Goal: Information Seeking & Learning: Learn about a topic

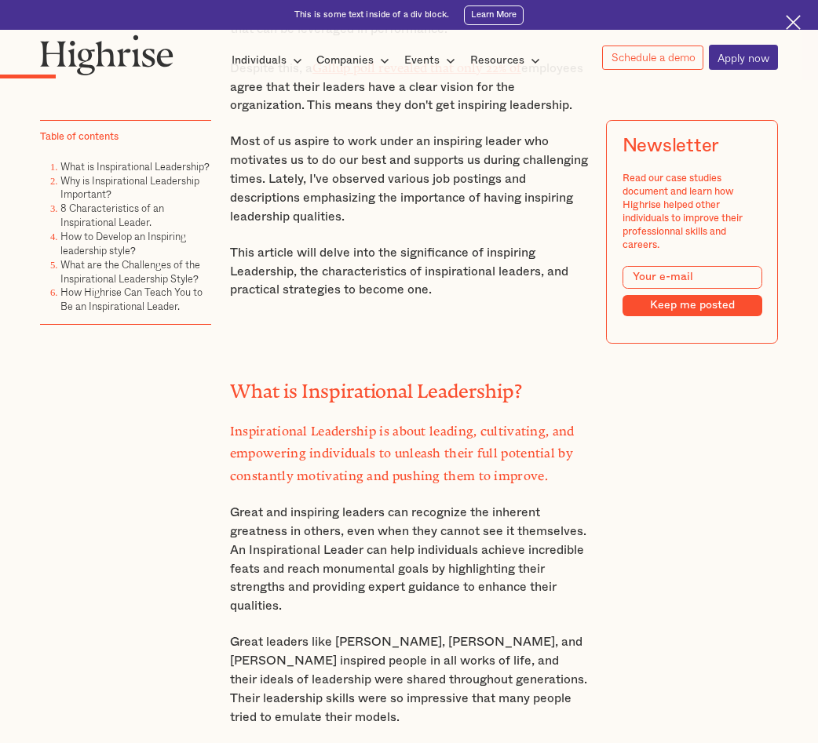
drag, startPoint x: 746, startPoint y: 356, endPoint x: 761, endPoint y: 484, distance: 128.7
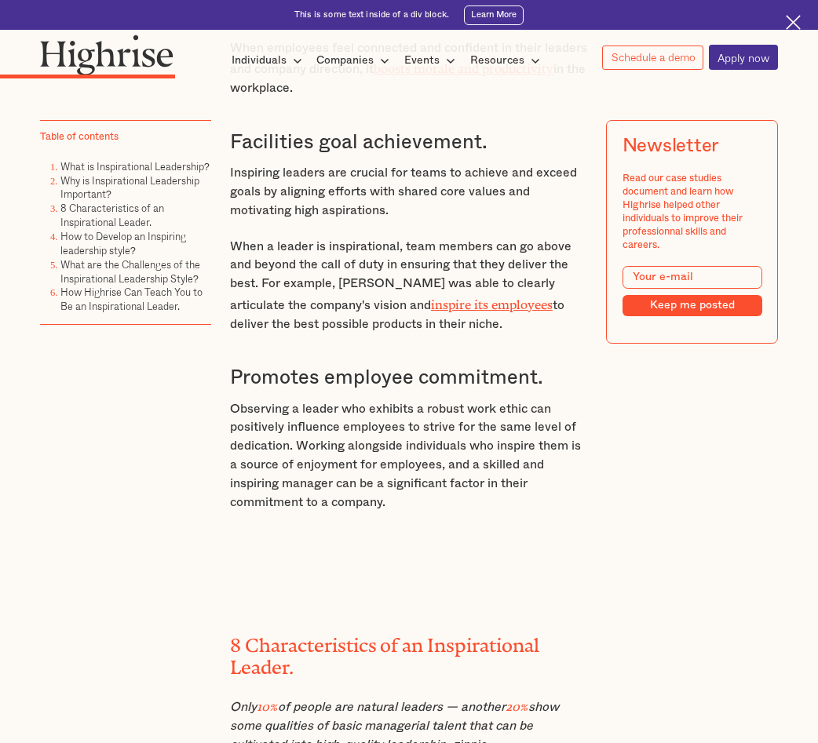
drag, startPoint x: 765, startPoint y: 538, endPoint x: 770, endPoint y: 609, distance: 70.8
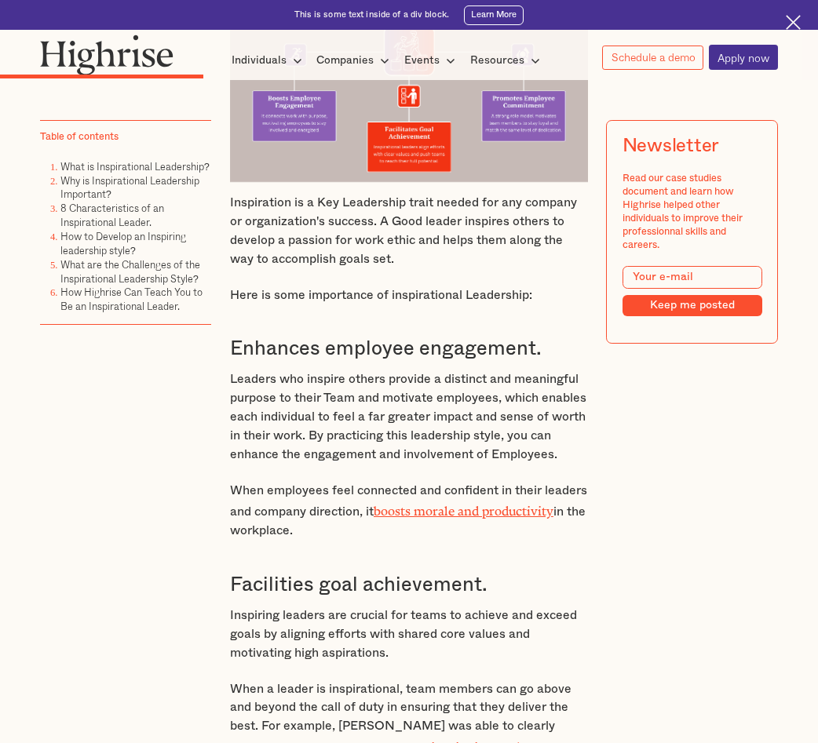
drag, startPoint x: 753, startPoint y: 553, endPoint x: 728, endPoint y: 455, distance: 101.3
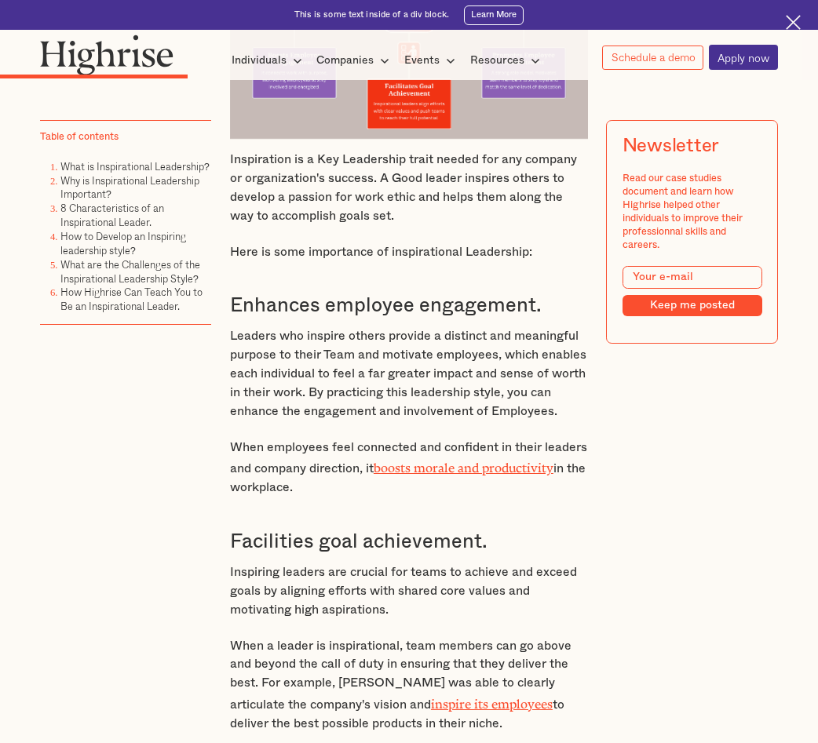
scroll to position [2343, 0]
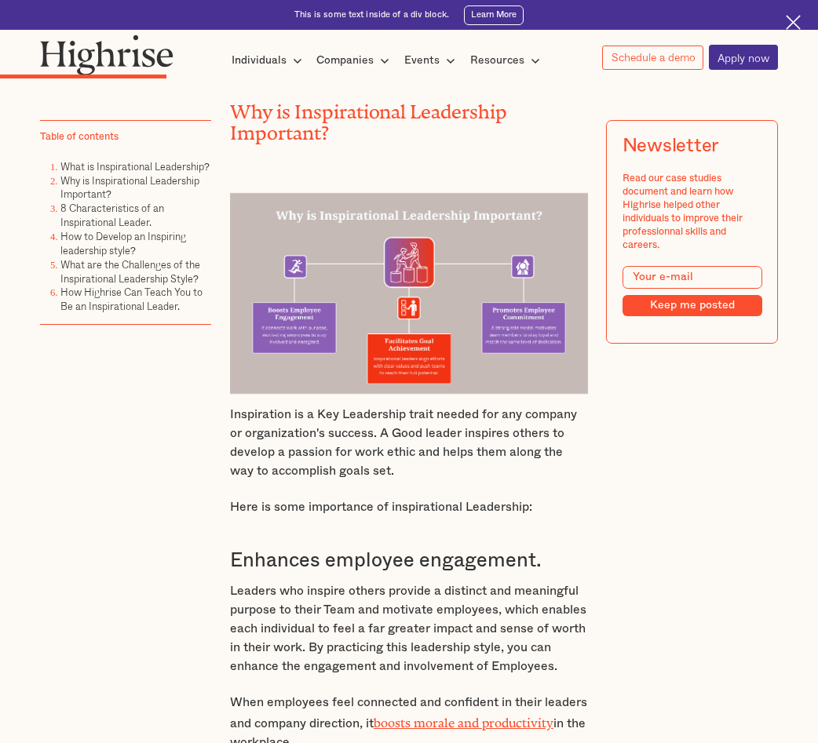
scroll to position [2119, 0]
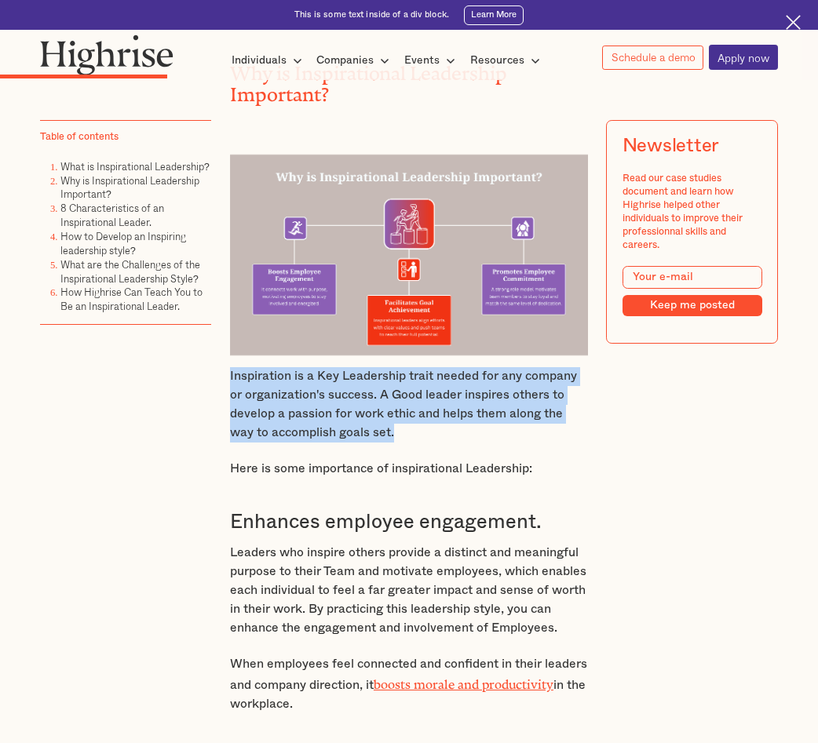
drag, startPoint x: 223, startPoint y: 369, endPoint x: 604, endPoint y: 428, distance: 385.2
copy p "Inspiration is a Key Leadership trait needed for any company or organization's …"
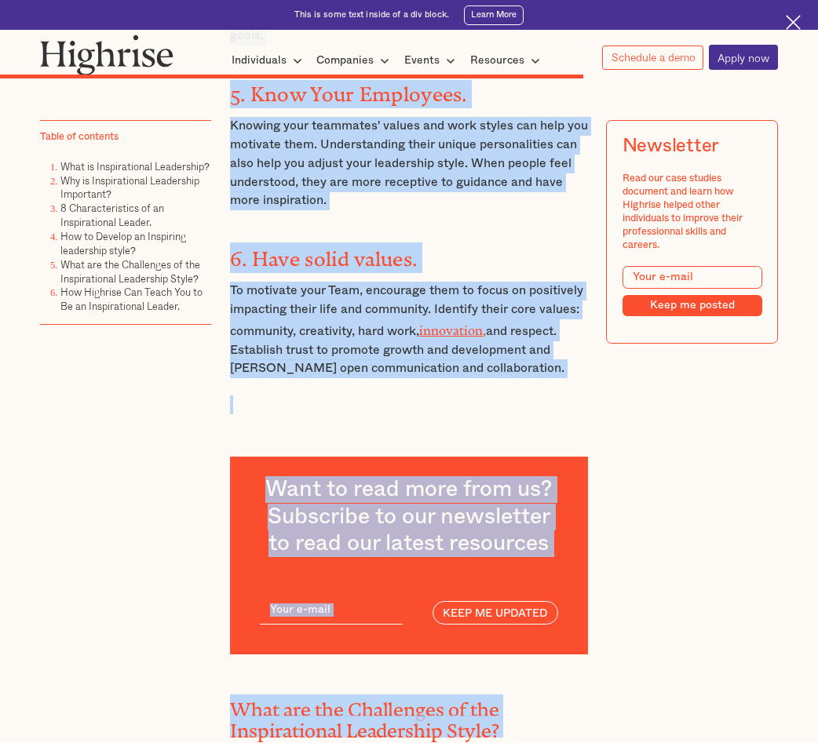
scroll to position [6851, 0]
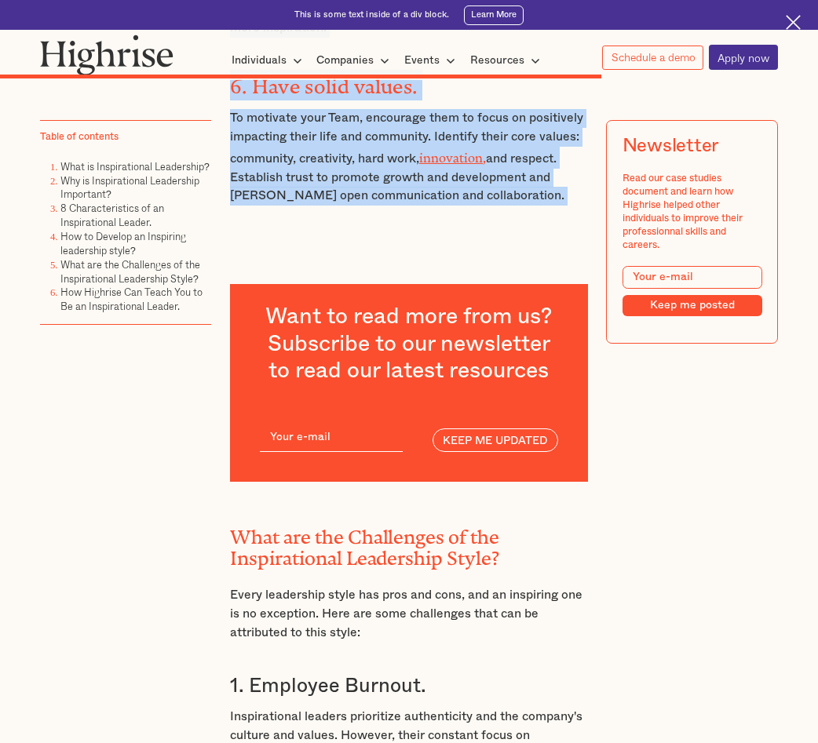
drag, startPoint x: 223, startPoint y: 257, endPoint x: 494, endPoint y: 232, distance: 272.6
copy div "How to Develop an Inspiring leadership style? Adopting an inspirational leaders…"
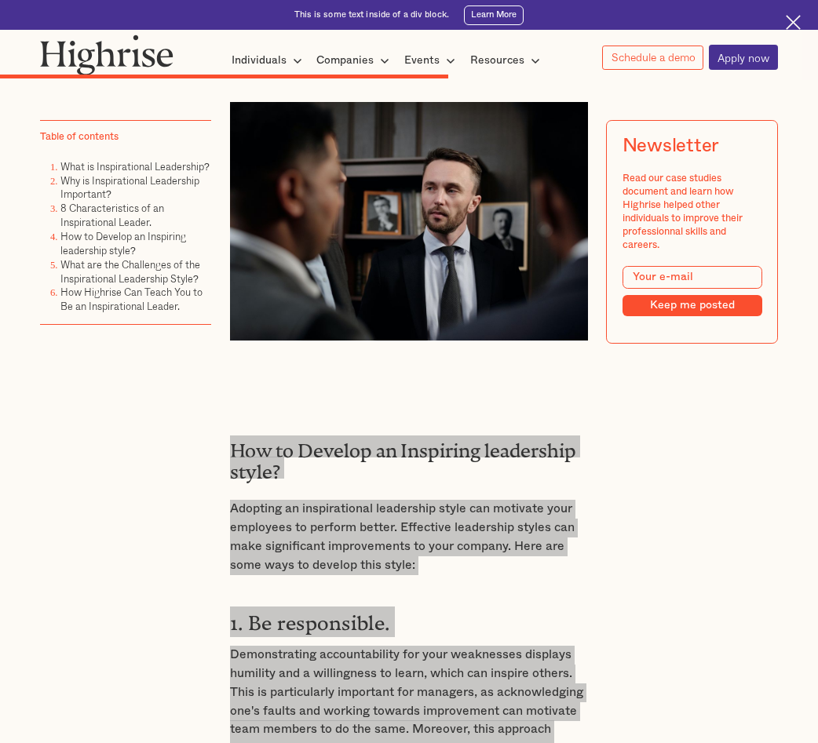
scroll to position [5124, 0]
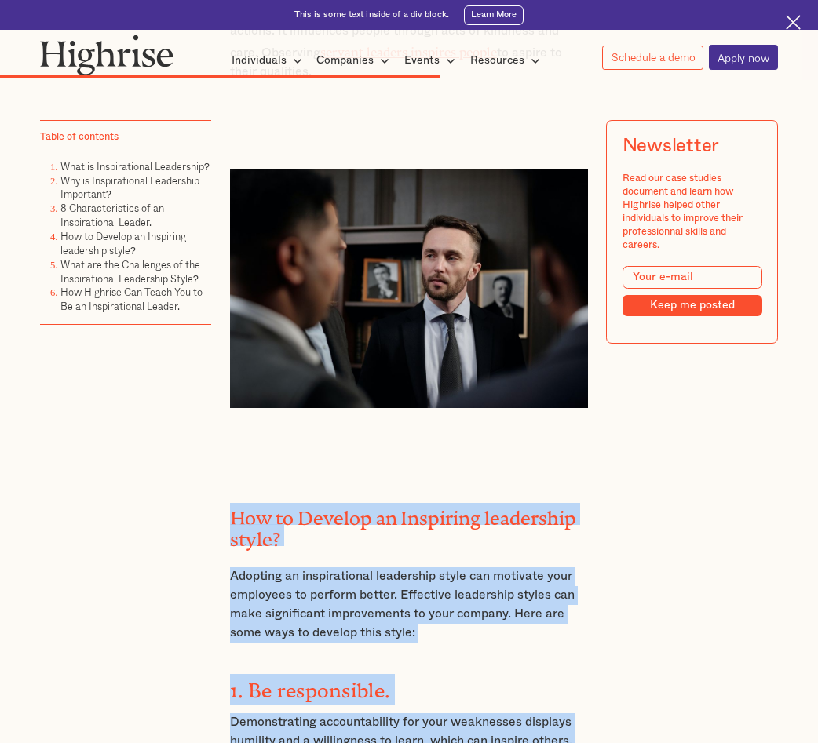
click at [523, 361] on img at bounding box center [409, 289] width 358 height 239
click at [359, 546] on h2 "How to Develop an Inspiring leadership style?" at bounding box center [409, 524] width 358 height 43
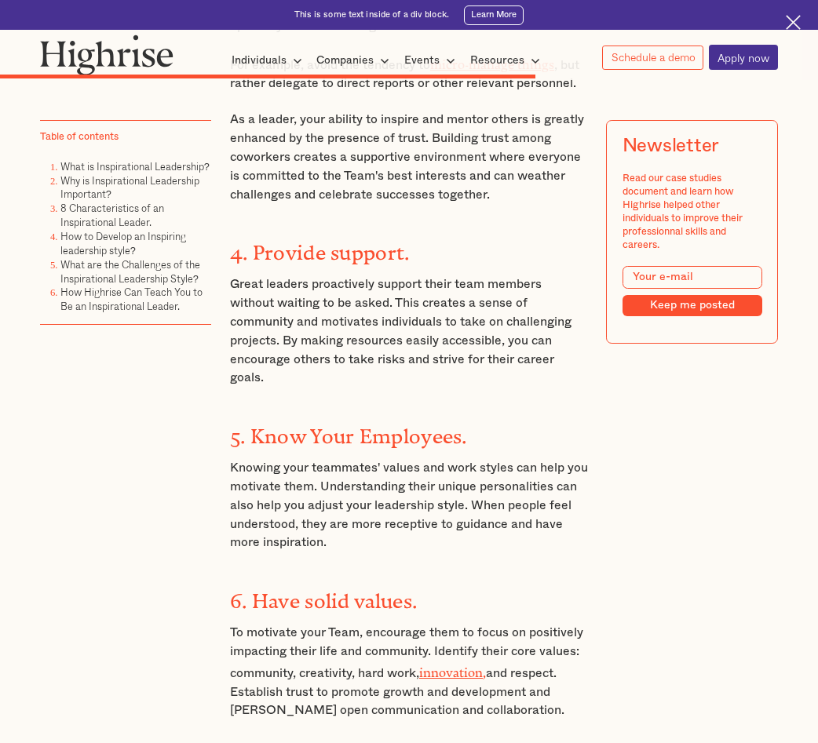
drag, startPoint x: 568, startPoint y: 505, endPoint x: 592, endPoint y: 615, distance: 111.6
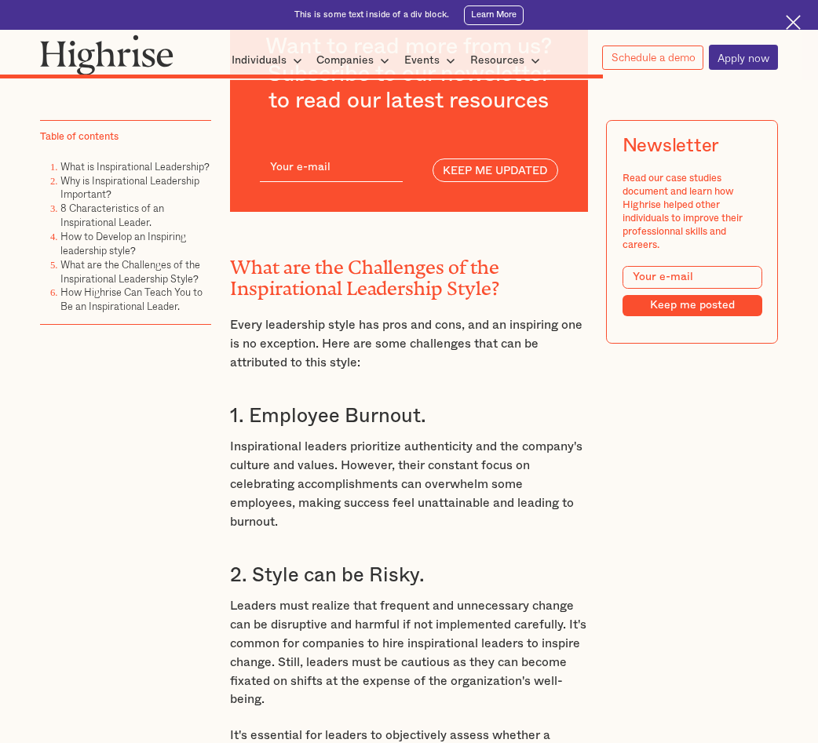
drag, startPoint x: 626, startPoint y: 621, endPoint x: 627, endPoint y: 632, distance: 11.1
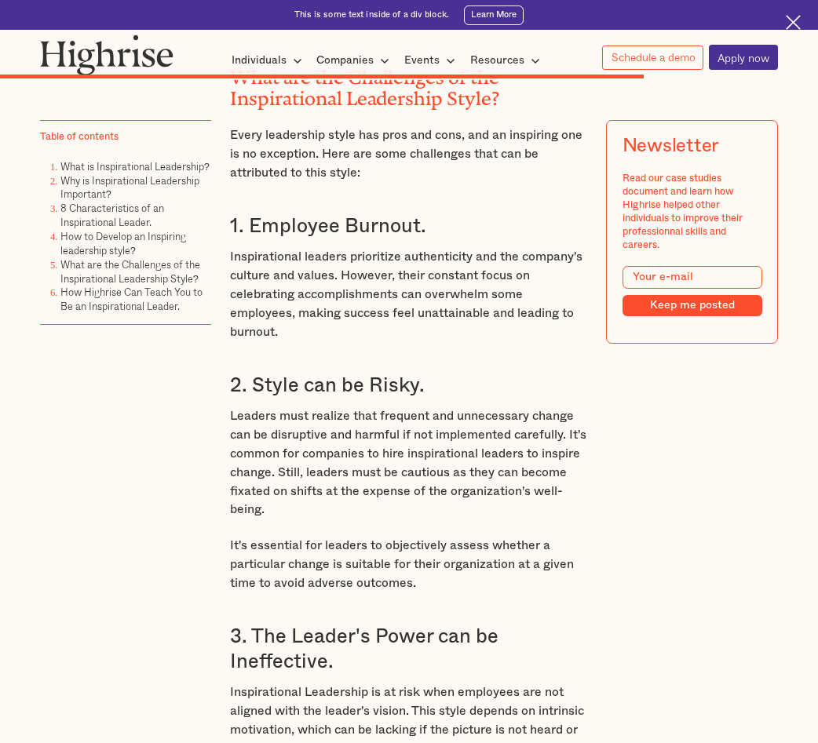
drag, startPoint x: 617, startPoint y: 553, endPoint x: 616, endPoint y: 571, distance: 18.1
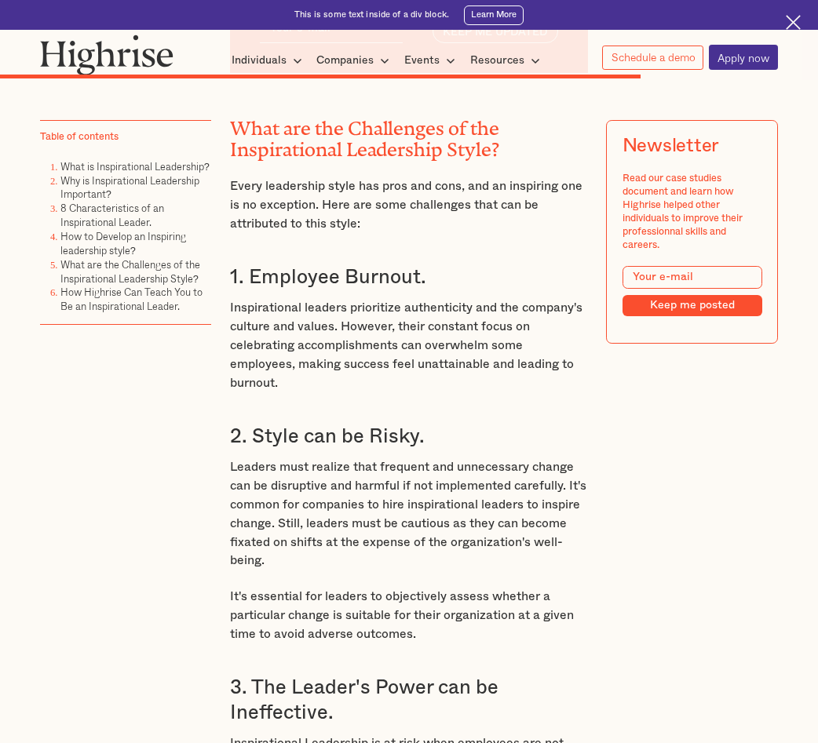
drag, startPoint x: 615, startPoint y: 568, endPoint x: 615, endPoint y: 539, distance: 29.0
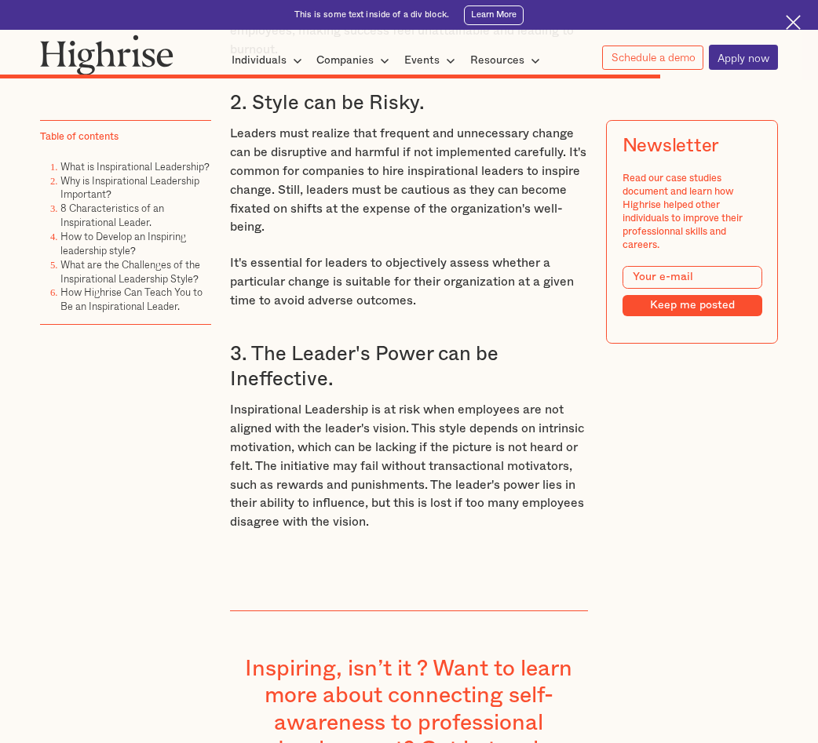
drag, startPoint x: 616, startPoint y: 539, endPoint x: 609, endPoint y: 610, distance: 71.0
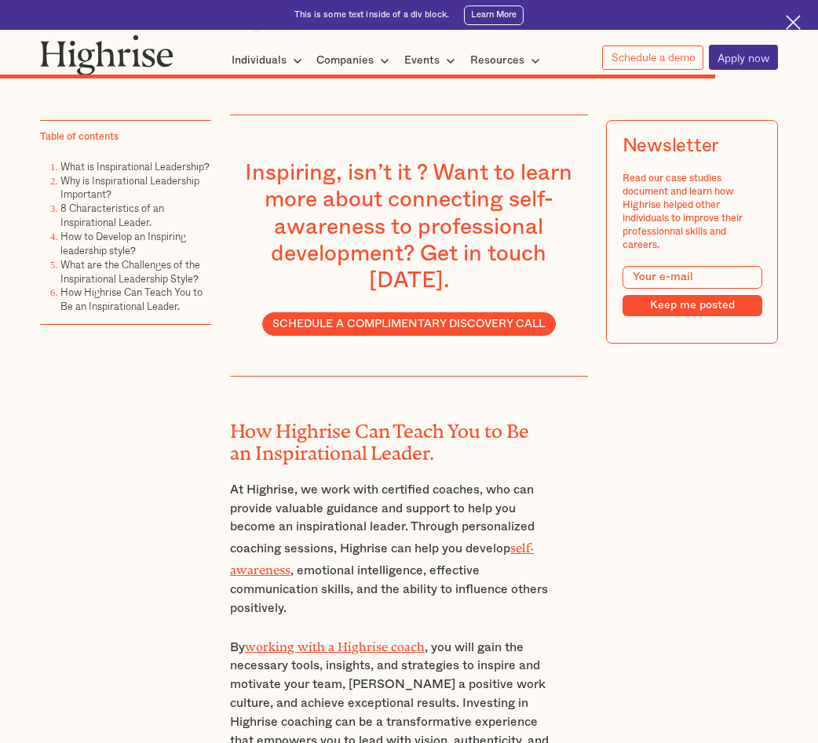
drag, startPoint x: 611, startPoint y: 604, endPoint x: 611, endPoint y: 658, distance: 54.9
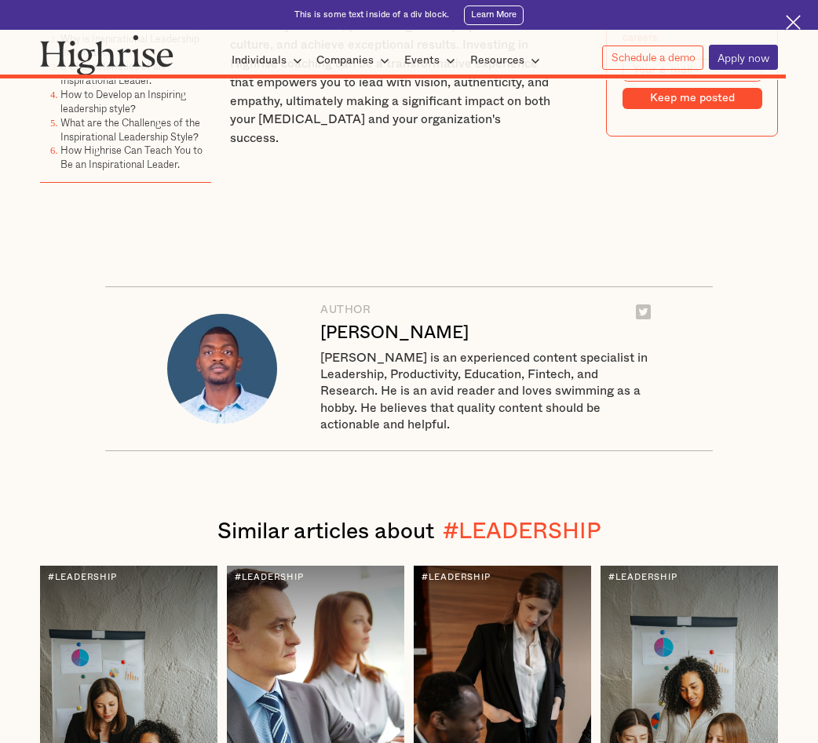
scroll to position [8741, 0]
